Goal: Transaction & Acquisition: Purchase product/service

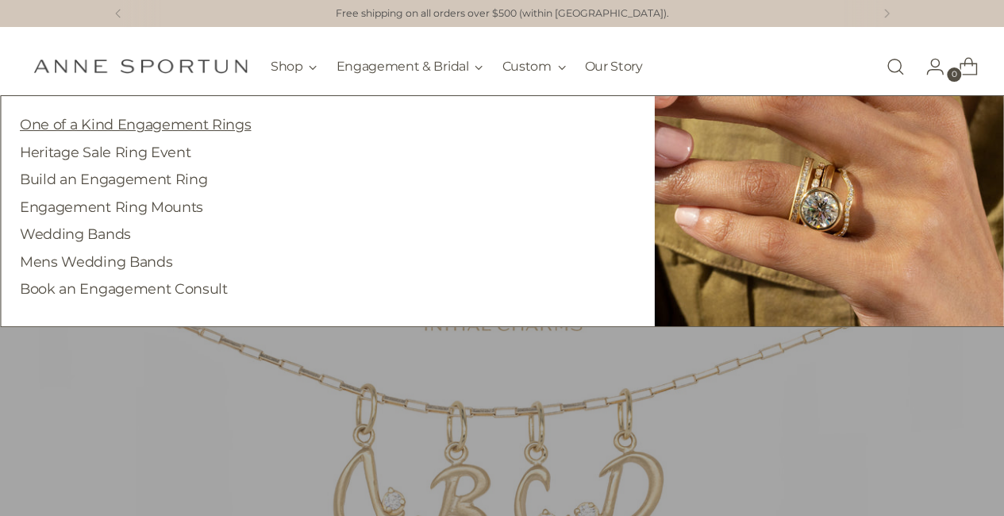
click at [230, 123] on link "One of a Kind Engagement Rings" at bounding box center [135, 124] width 231 height 17
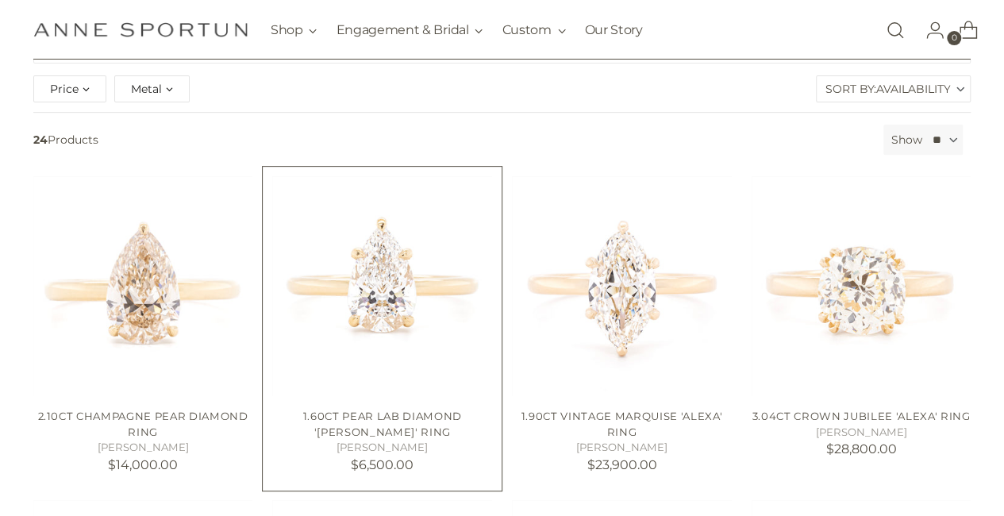
scroll to position [244, 0]
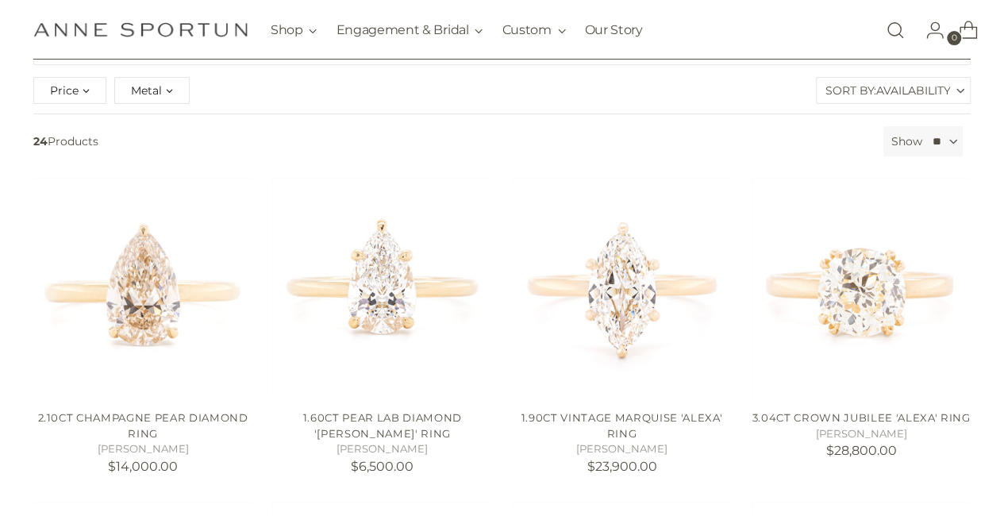
click at [869, 90] on label "Sort By: Availability" at bounding box center [893, 90] width 153 height 25
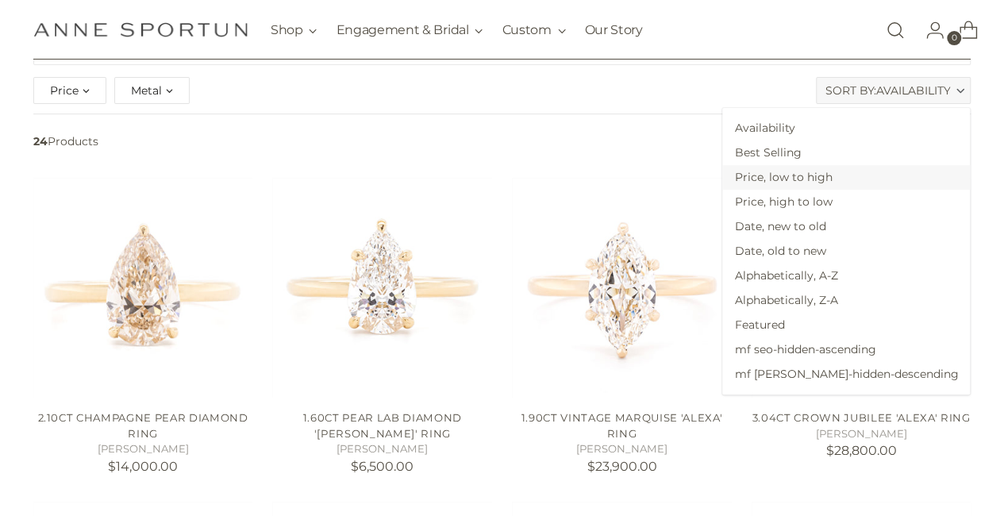
click at [857, 172] on span "Price, low to high" at bounding box center [846, 177] width 248 height 25
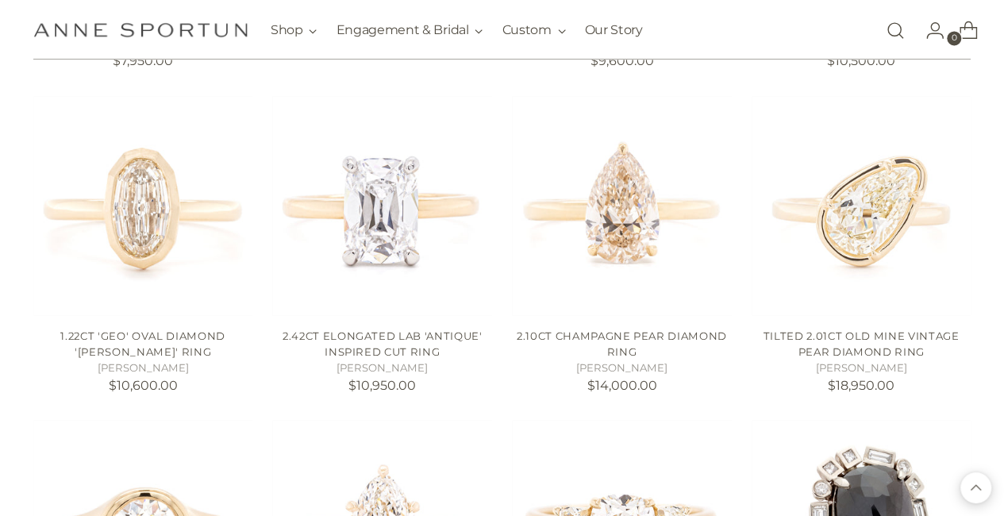
scroll to position [1298, 0]
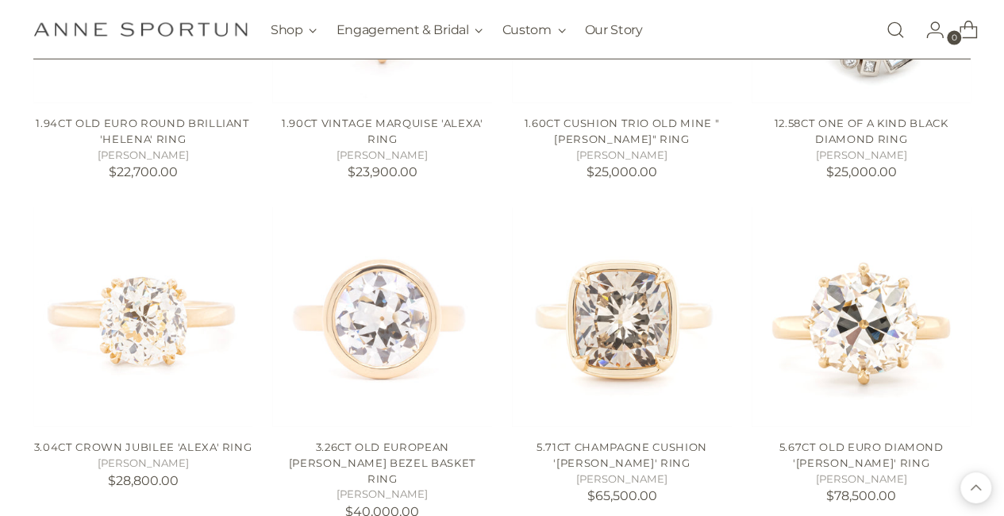
scroll to position [1832, 6]
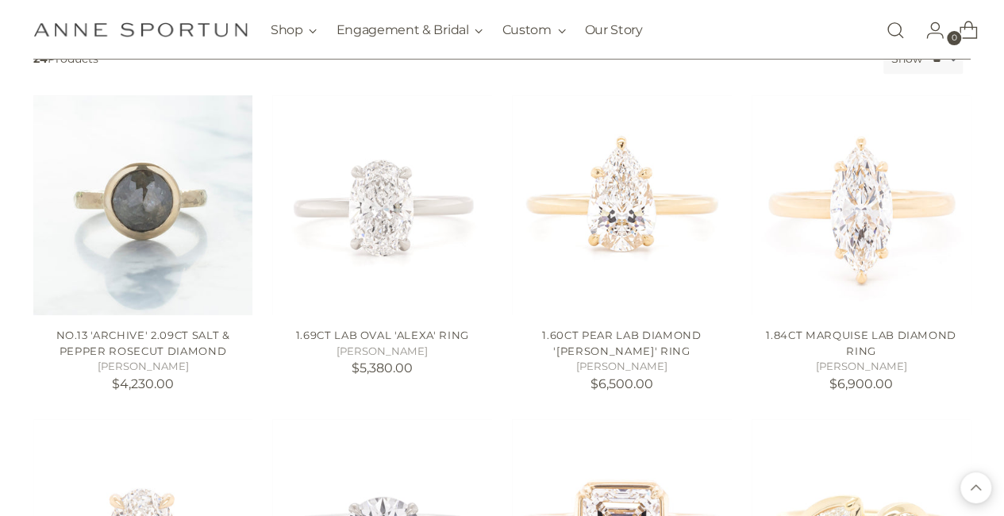
scroll to position [0, 6]
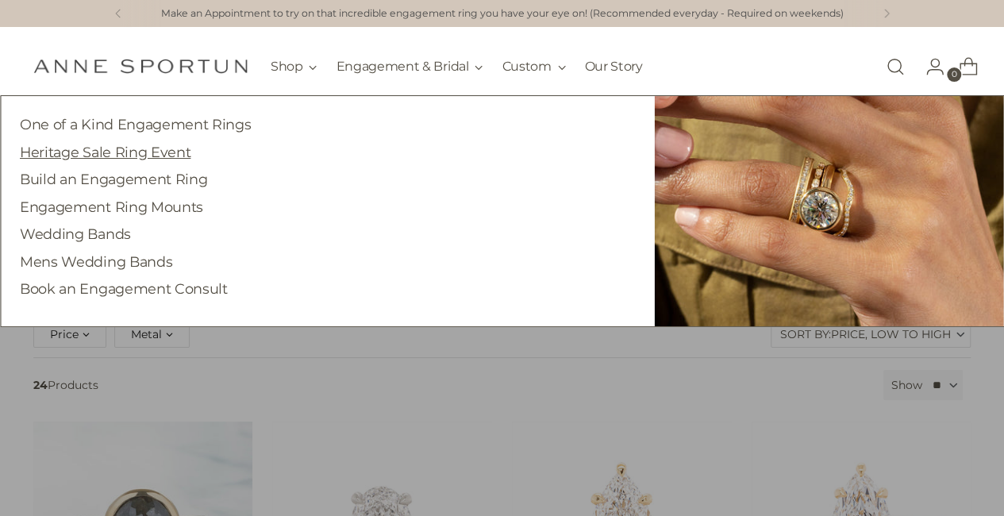
click at [164, 148] on link "Heritage Sale Ring Event" at bounding box center [105, 152] width 171 height 17
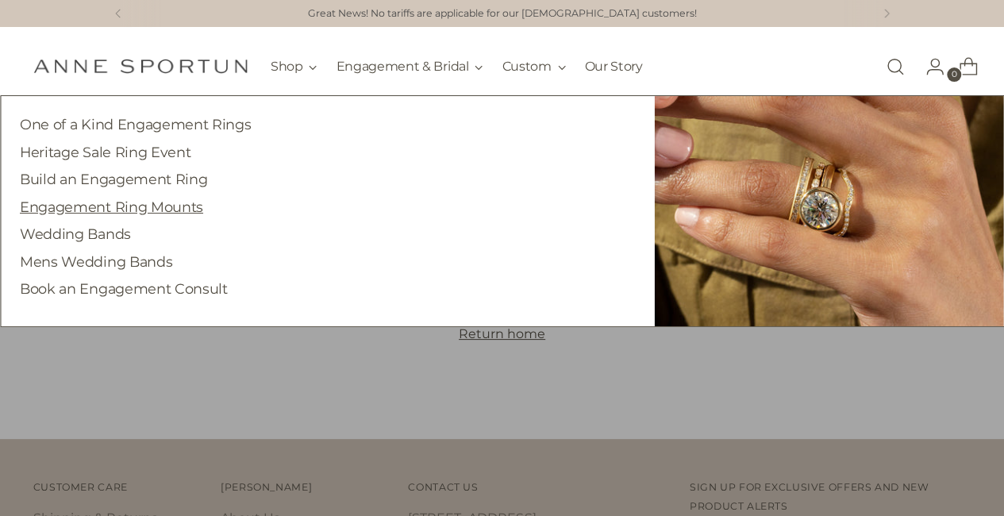
click at [185, 207] on link "Engagement Ring Mounts" at bounding box center [111, 206] width 183 height 17
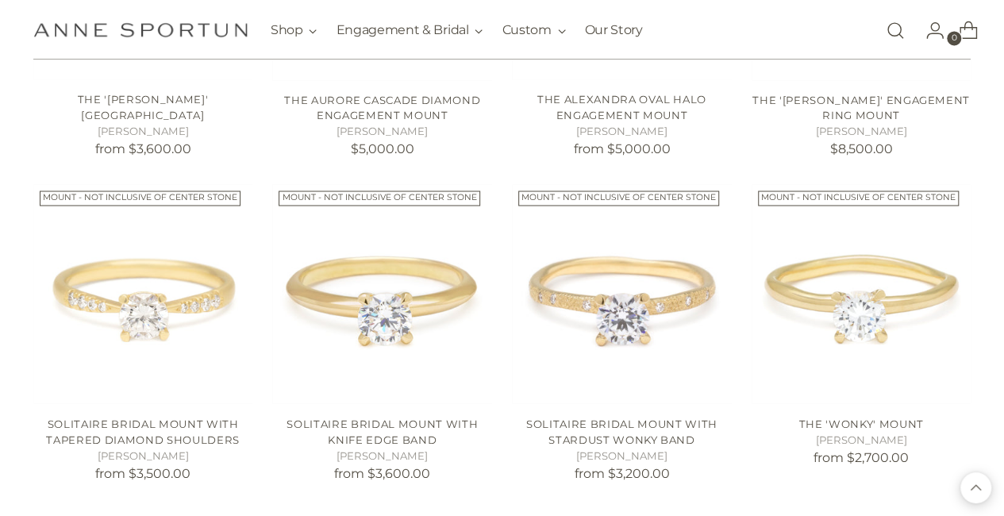
scroll to position [1296, 0]
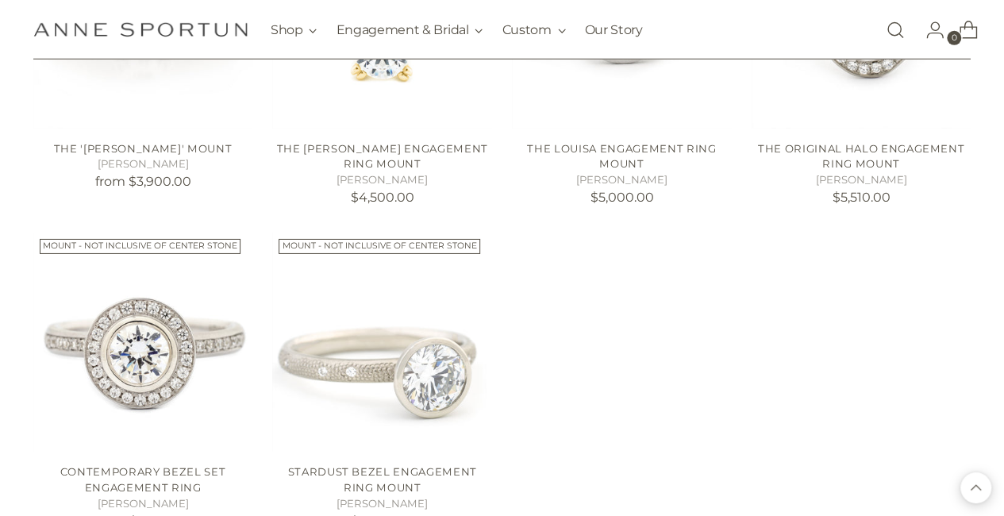
scroll to position [2556, 0]
